Goal: Check status

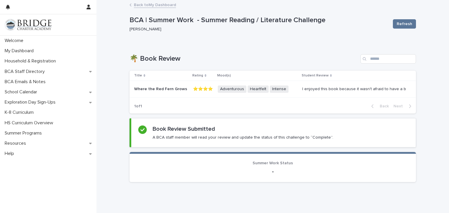
click at [205, 77] on icon at bounding box center [206, 75] width 2 height 3
click at [205, 76] on icon at bounding box center [206, 75] width 2 height 3
click at [205, 76] on icon at bounding box center [206, 76] width 2 height 1
click at [407, 24] on span "Refresh" at bounding box center [403, 24] width 15 height 6
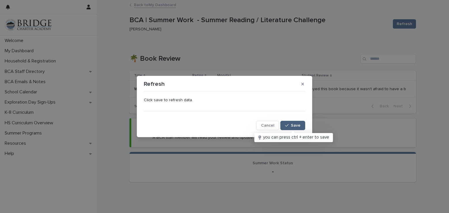
click at [294, 126] on span "Save" at bounding box center [296, 126] width 10 height 4
